Goal: Information Seeking & Learning: Learn about a topic

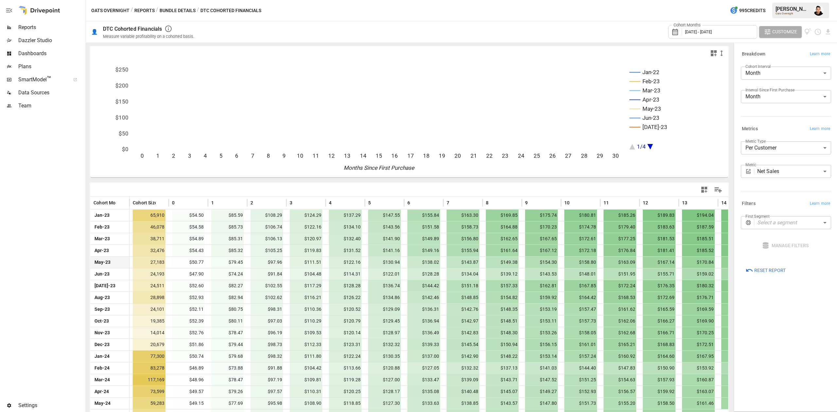
scroll to position [116, 0]
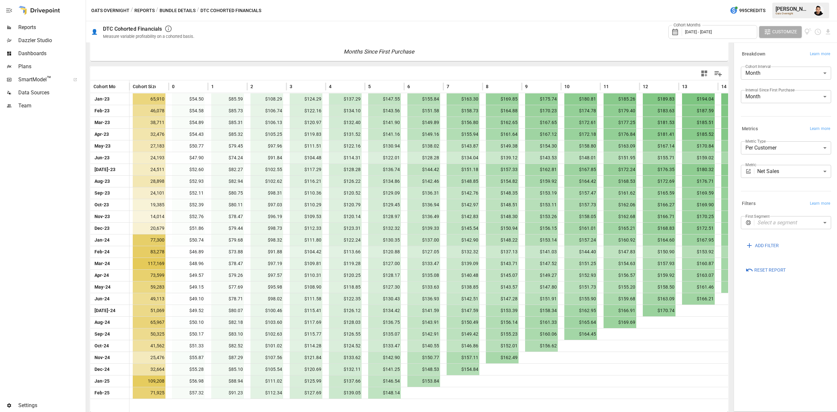
click at [711, 27] on div "Cohort Months [DATE] - [DATE]" at bounding box center [712, 32] width 89 height 14
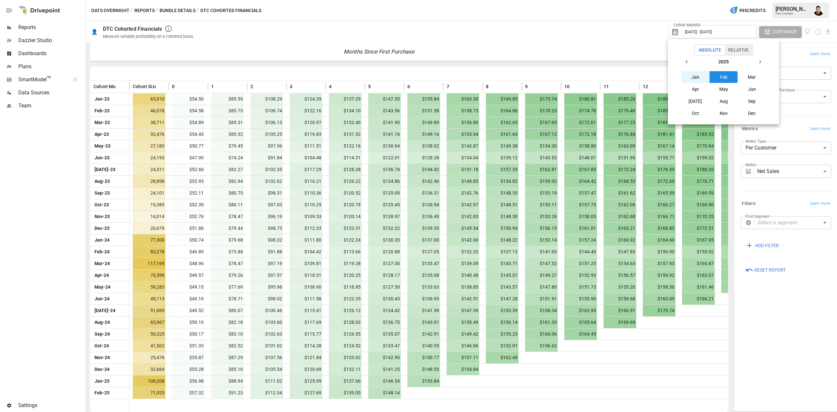
click at [685, 62] on icon "button" at bounding box center [686, 61] width 5 height 5
click at [697, 75] on button "Jan" at bounding box center [695, 77] width 28 height 12
click at [762, 65] on button "button" at bounding box center [760, 62] width 12 height 12
click at [697, 100] on button "[DATE]" at bounding box center [695, 101] width 28 height 12
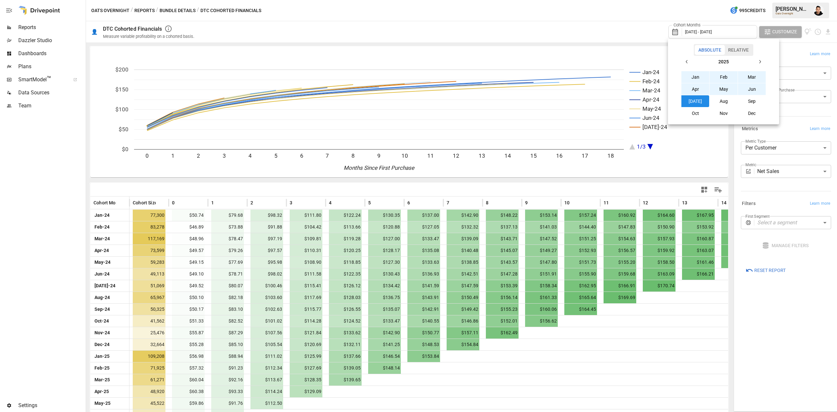
click at [788, 320] on div at bounding box center [418, 206] width 837 height 412
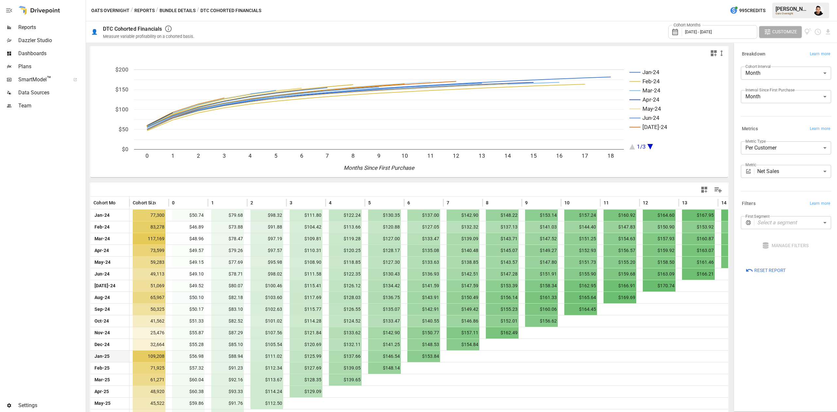
scroll to position [34, 0]
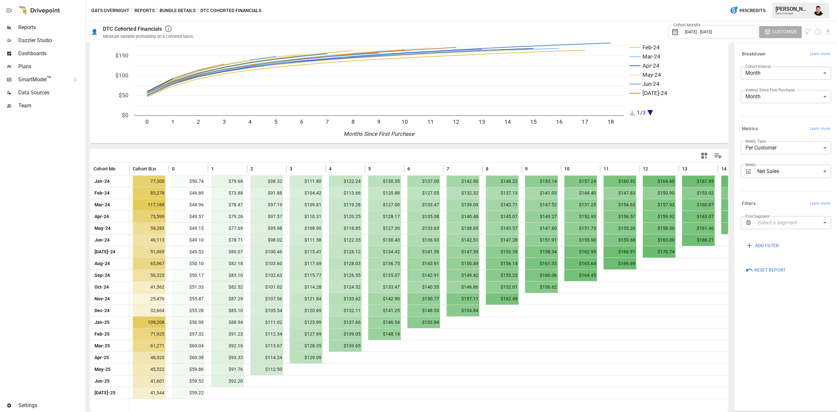
click at [709, 36] on div "Cohort Months [DATE] - [DATE]" at bounding box center [712, 32] width 89 height 14
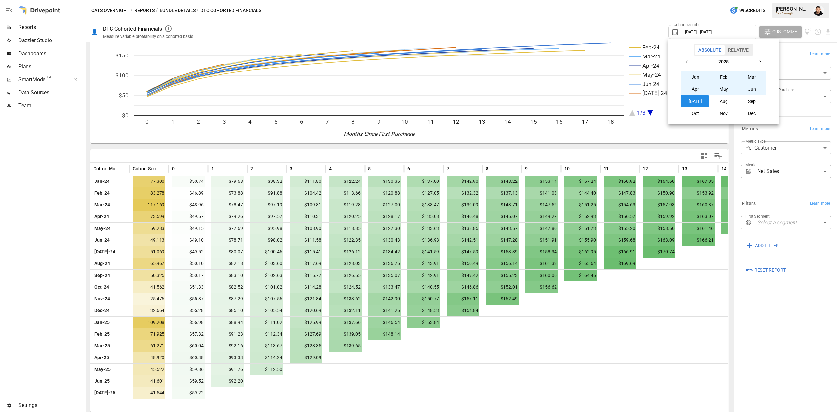
click at [683, 60] on button "button" at bounding box center [687, 62] width 12 height 12
click at [685, 61] on icon "button" at bounding box center [686, 61] width 5 height 5
click at [690, 78] on button "Jan" at bounding box center [695, 77] width 28 height 12
click at [757, 65] on button "button" at bounding box center [760, 62] width 12 height 12
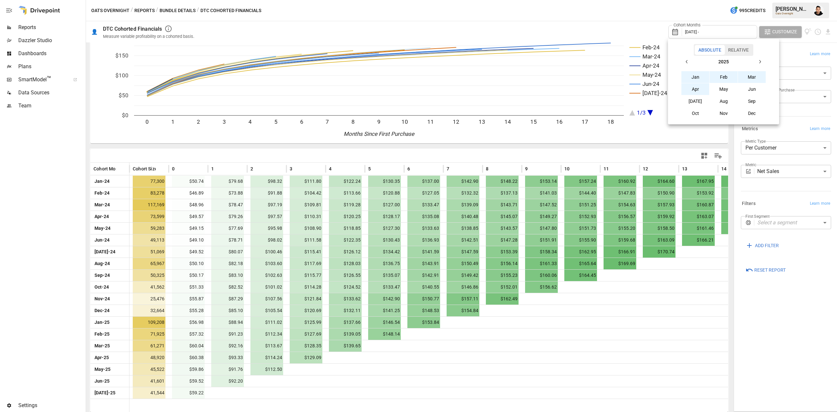
click at [694, 95] on button "[DATE]" at bounding box center [695, 101] width 28 height 12
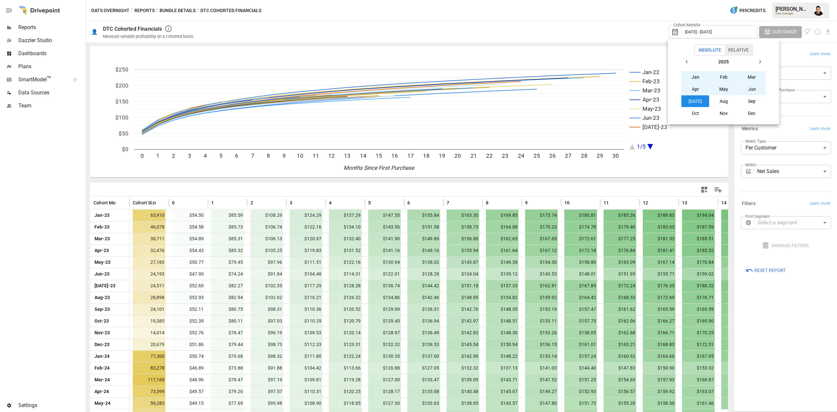
click at [528, 183] on div at bounding box center [418, 206] width 837 height 412
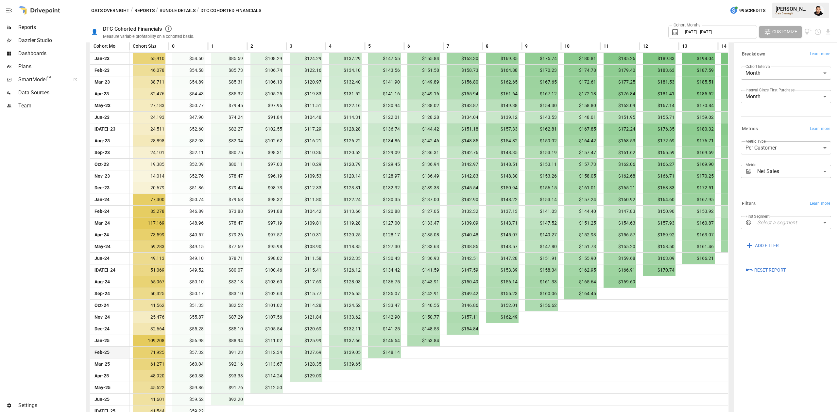
scroll to position [175, 0]
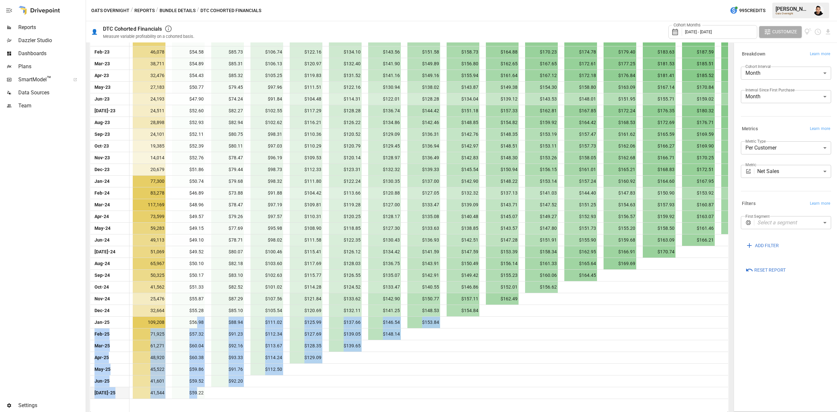
drag, startPoint x: 196, startPoint y: 325, endPoint x: 196, endPoint y: 389, distance: 64.0
click at [196, 389] on div "Jan-23 65,910 $54.50 $85.59 $108.29 $124.29 $137.29 $147.55 $155.84 $163.30 $16…" at bounding box center [737, 216] width 1294 height 365
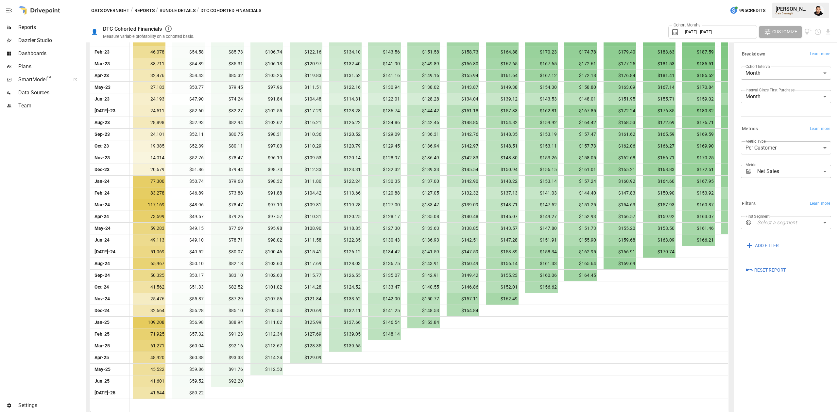
click at [312, 399] on div at bounding box center [756, 405] width 1255 height 13
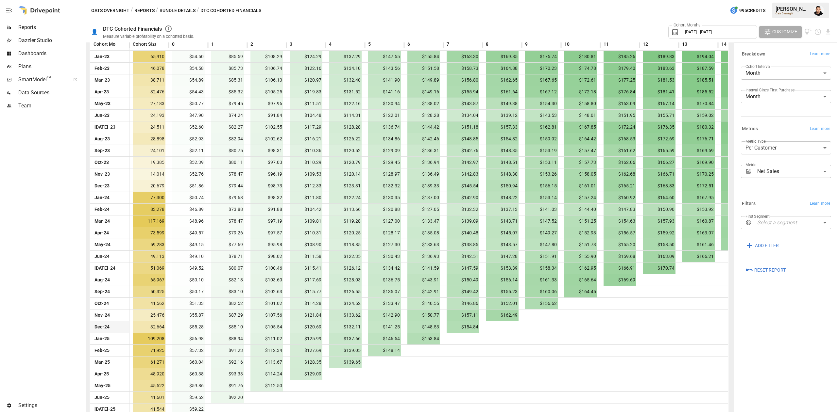
scroll to position [158, 0]
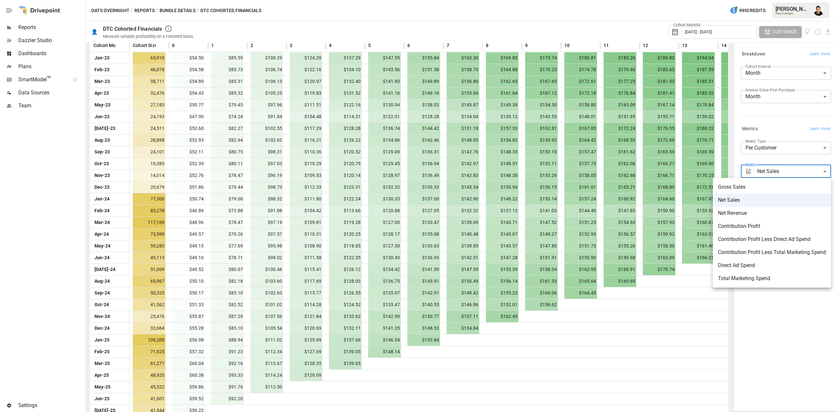
click at [786, 0] on body "Reports Dazzler Studio Dashboards Plans SmartModel ™ Data Sources Team Settings…" at bounding box center [418, 0] width 837 height 0
click at [786, 223] on span "Contribution Profit" at bounding box center [772, 227] width 108 height 8
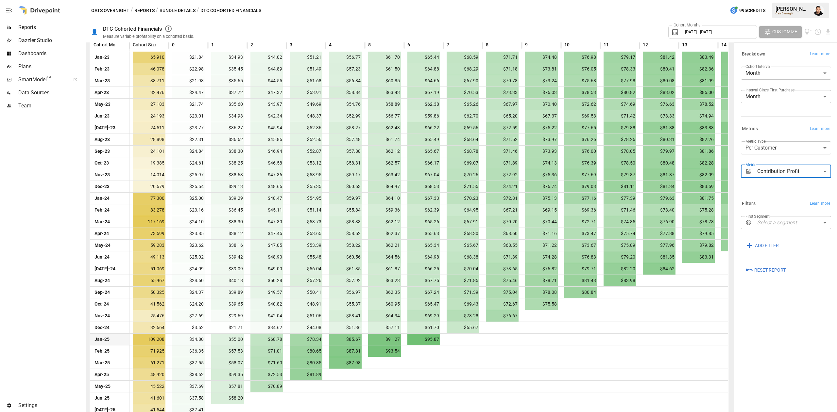
scroll to position [158, 0]
click at [781, 0] on body "Reports Dazzler Studio Dashboards Plans SmartModel ™ Data Sources Team Settings…" at bounding box center [418, 0] width 837 height 0
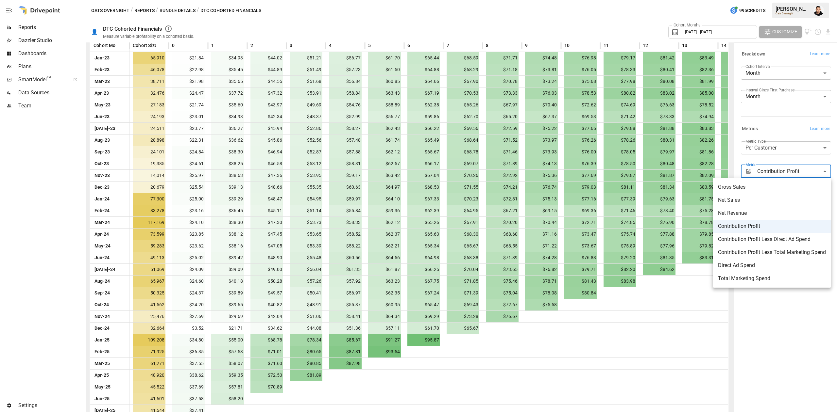
click at [779, 239] on span "Contribution Profit Less Direct Ad Spend" at bounding box center [772, 240] width 108 height 8
type input "**********"
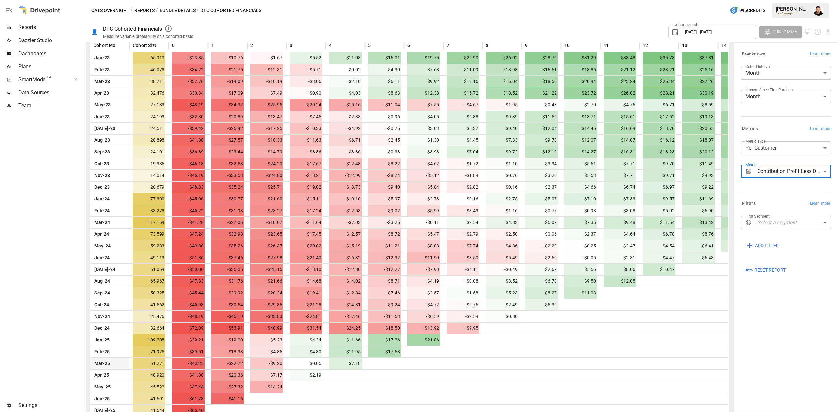
scroll to position [158, 0]
click at [17, 314] on div at bounding box center [42, 255] width 84 height 287
